Goal: Information Seeking & Learning: Learn about a topic

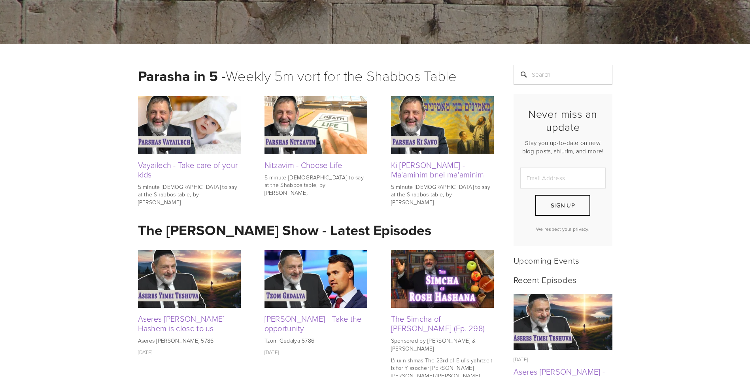
scroll to position [158, 0]
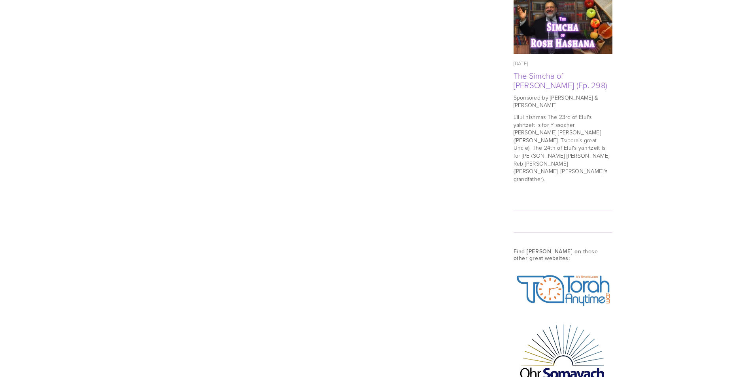
scroll to position [474, 0]
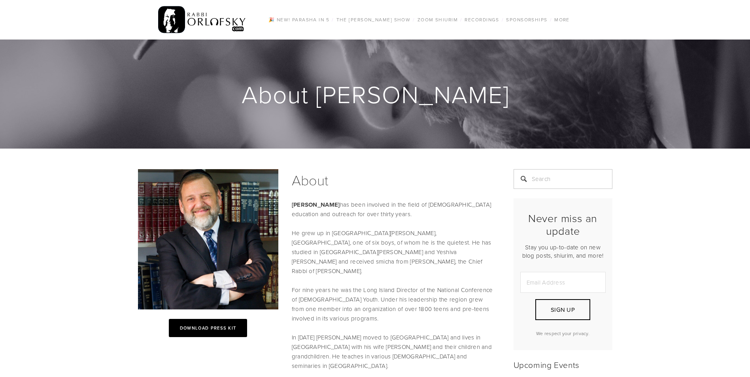
scroll to position [158, 0]
